Goal: Task Accomplishment & Management: Manage account settings

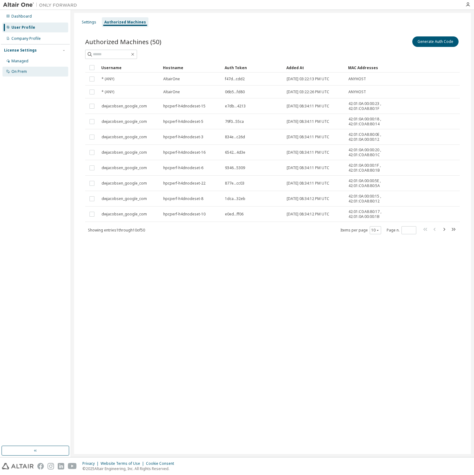
click at [23, 72] on div "On Prem" at bounding box center [18, 71] width 15 height 5
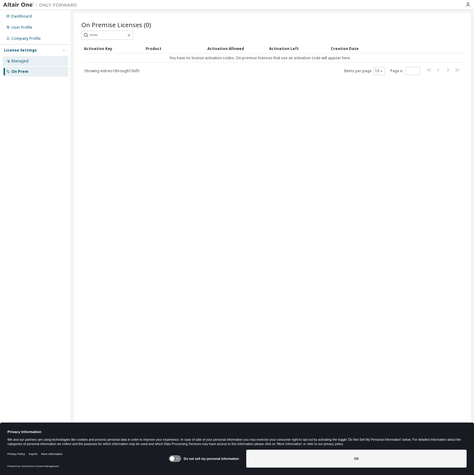
click at [23, 63] on div "Managed" at bounding box center [19, 61] width 17 height 5
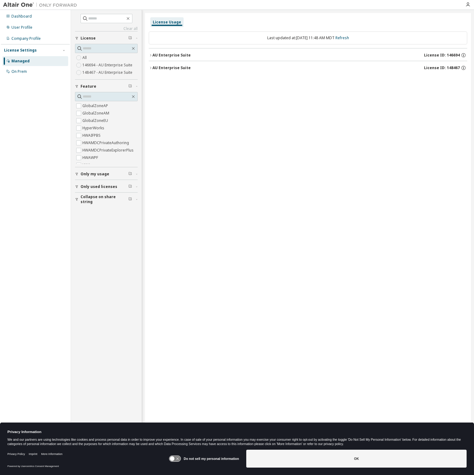
click at [151, 56] on icon "button" at bounding box center [151, 55] width 4 height 4
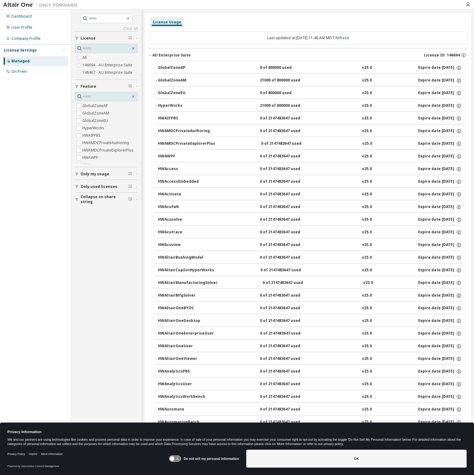
click at [149, 54] on icon "button" at bounding box center [151, 55] width 4 height 4
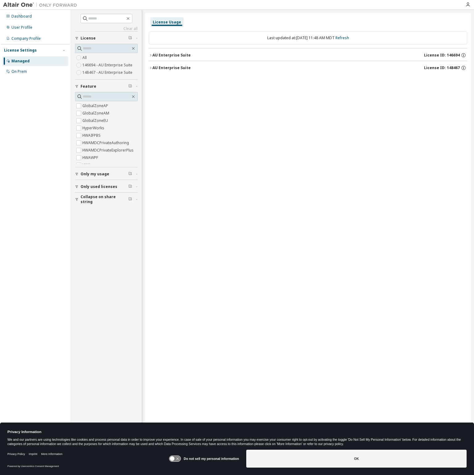
click at [151, 69] on icon "button" at bounding box center [151, 68] width 4 height 4
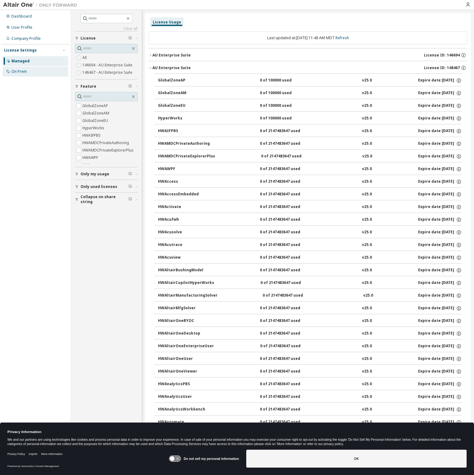
click at [22, 67] on div "On Prem" at bounding box center [35, 72] width 66 height 10
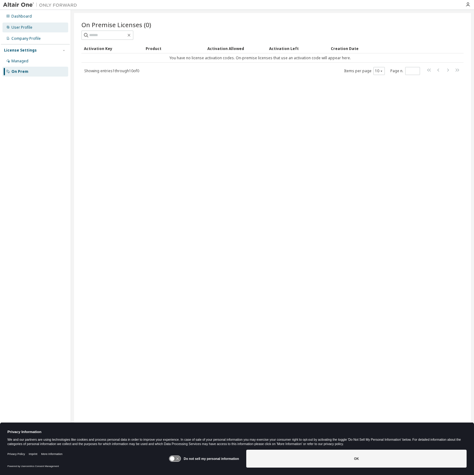
click at [23, 29] on div "User Profile" at bounding box center [21, 27] width 21 height 5
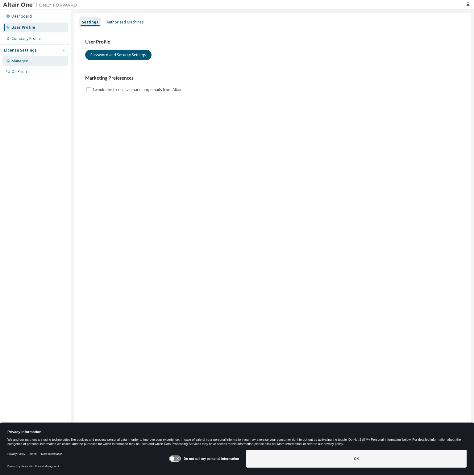
click at [20, 59] on div "Managed" at bounding box center [19, 61] width 17 height 5
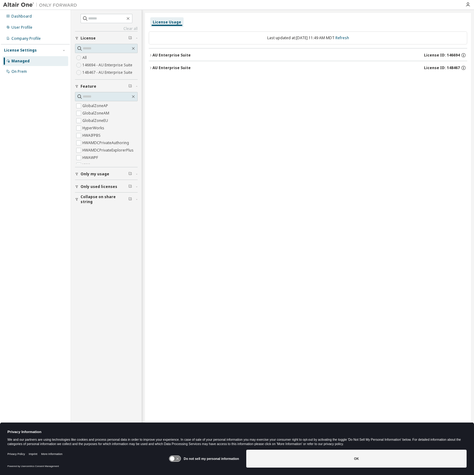
click at [97, 174] on span "Only my usage" at bounding box center [95, 174] width 29 height 5
click at [166, 64] on button "AU Enterprise Suite License ID: 148467" at bounding box center [309, 68] width 315 height 14
click at [169, 69] on div "AU Enterprise Suite" at bounding box center [171, 67] width 38 height 5
click at [169, 57] on div "AU Enterprise Suite" at bounding box center [171, 55] width 38 height 5
click at [275, 186] on div "License Usage Last updated at: [DATE] 11:49 AM MDT Refresh AU Enterprise Suite …" at bounding box center [308, 233] width 326 height 441
